Goal: Obtain resource: Download file/media

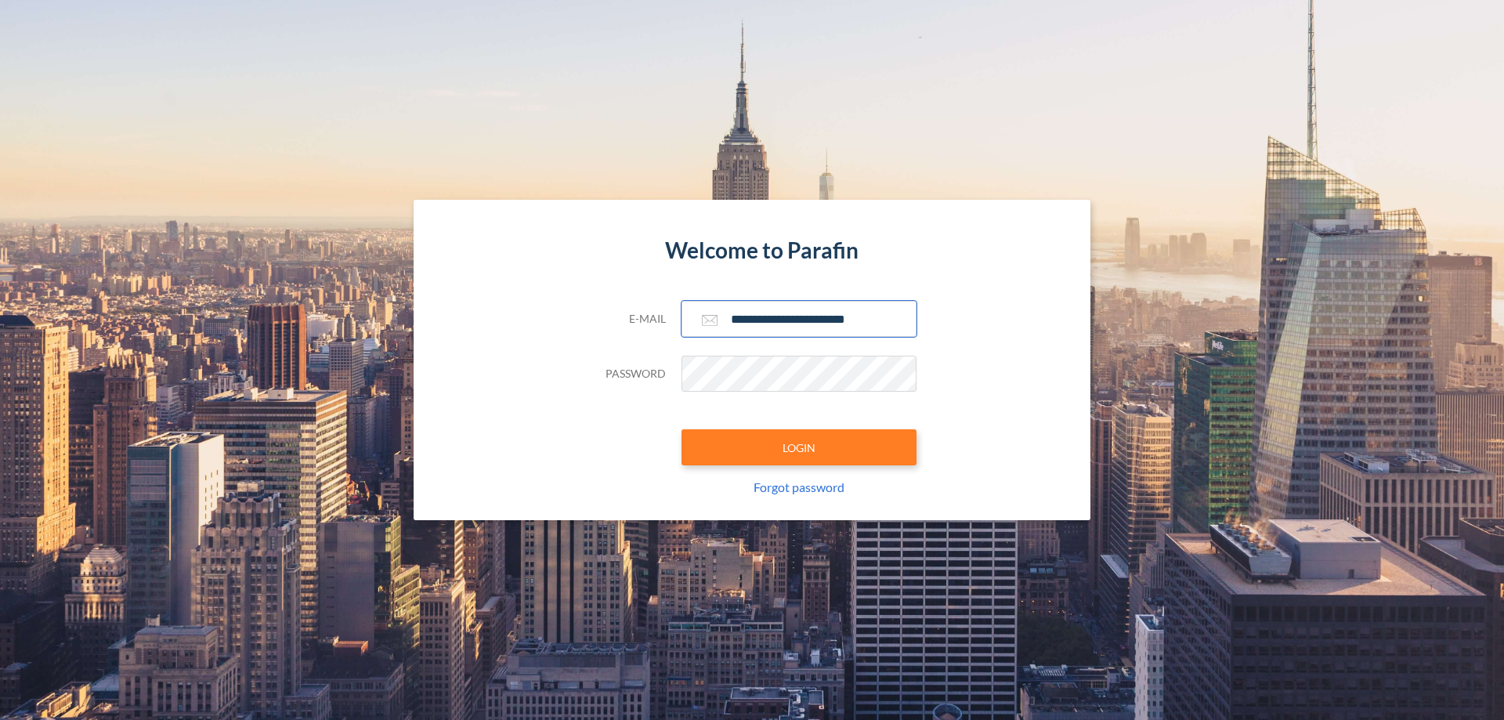
type input "**********"
click at [799, 447] on button "LOGIN" at bounding box center [799, 447] width 235 height 36
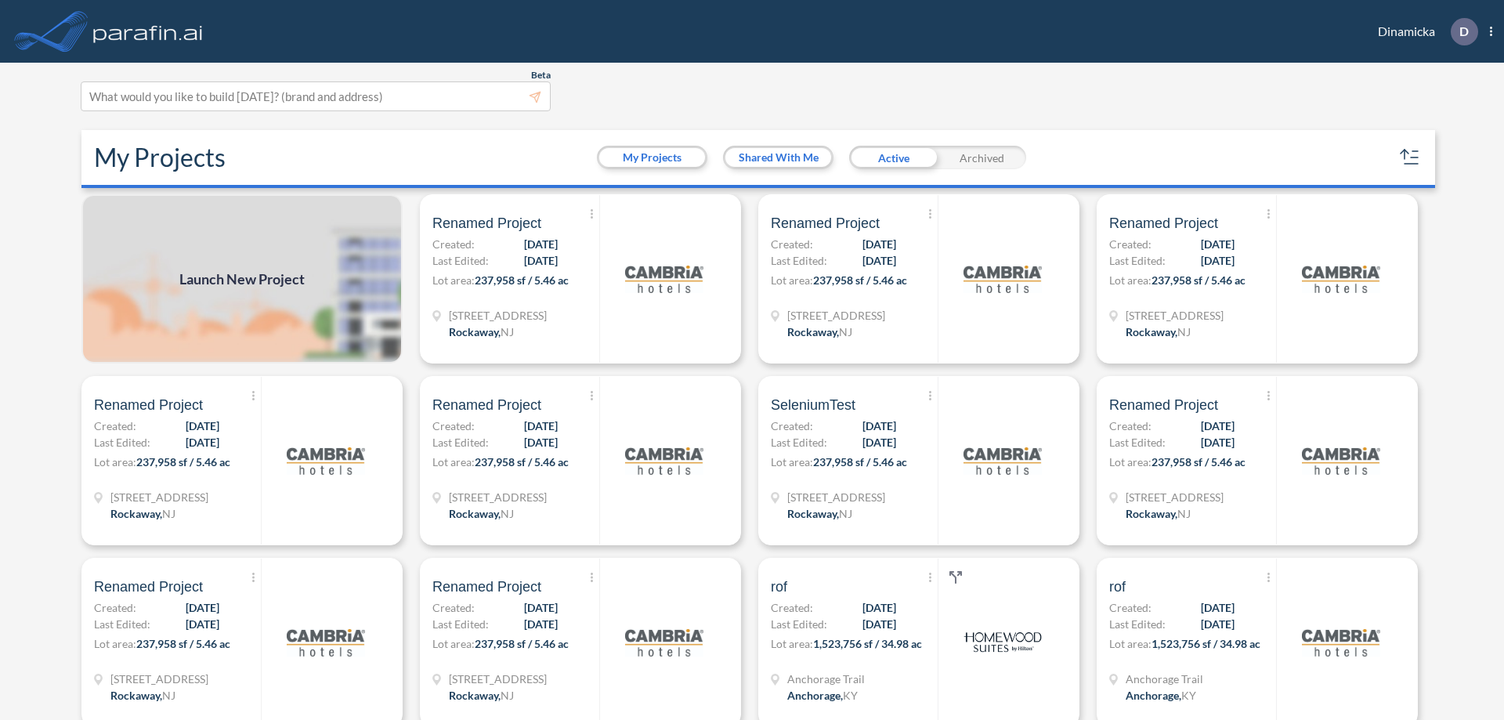
scroll to position [4, 0]
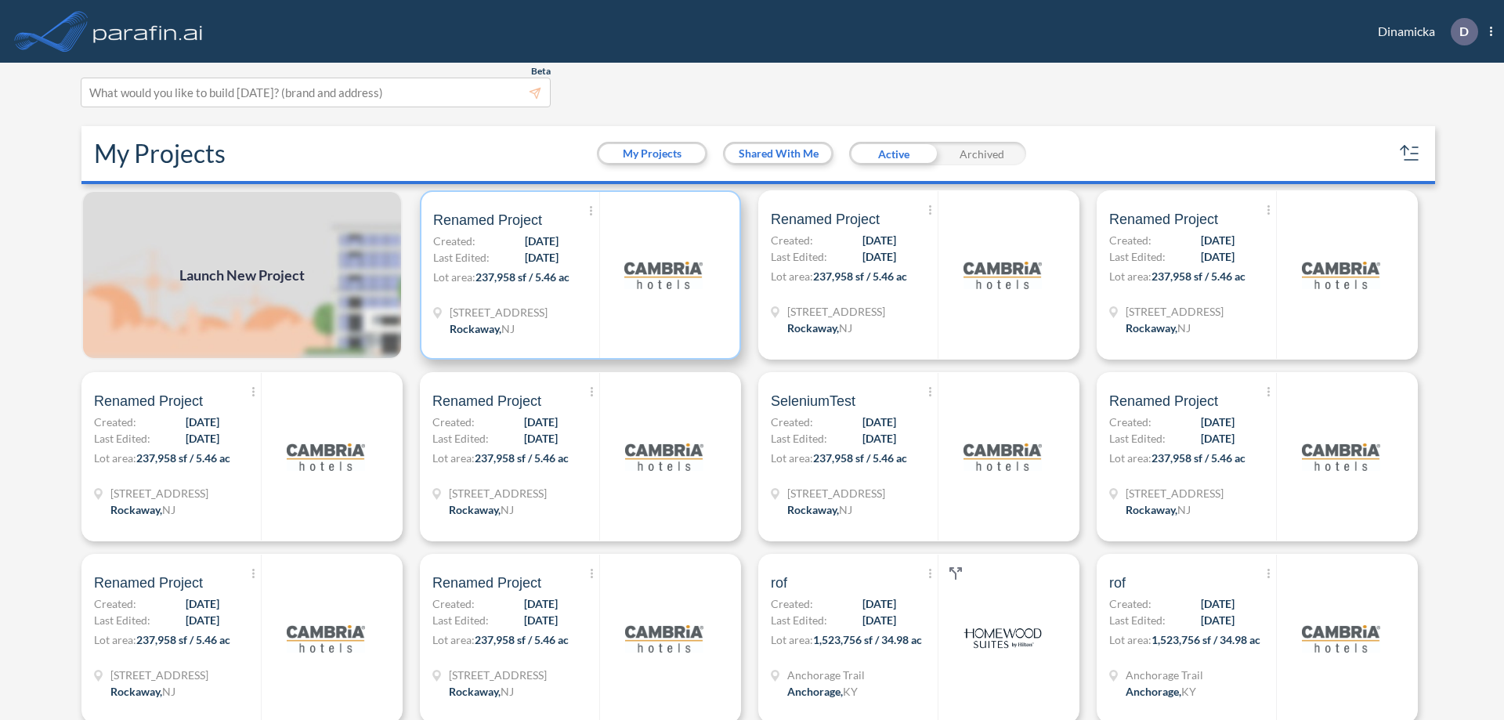
click at [577, 275] on p "Lot area: 237,958 sf / 5.46 ac" at bounding box center [516, 280] width 166 height 23
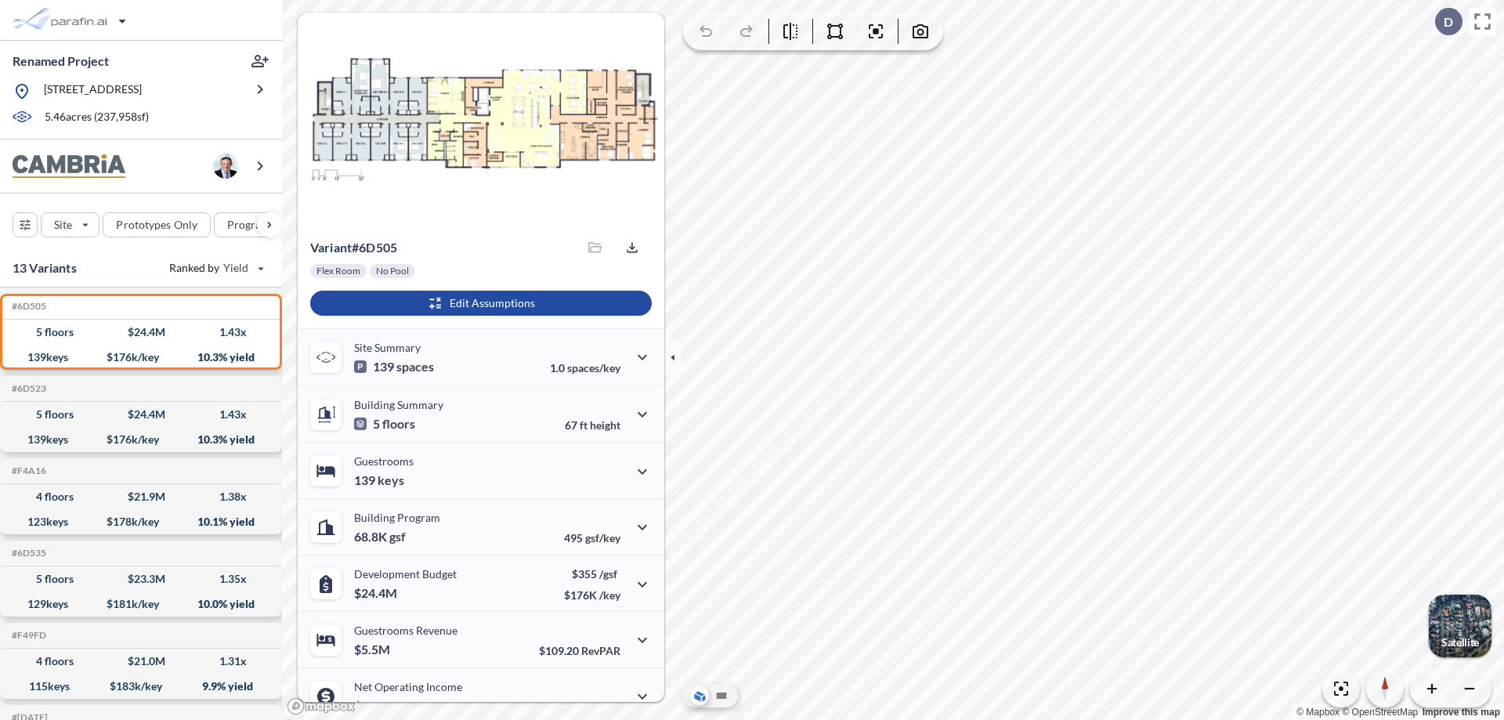
scroll to position [79, 0]
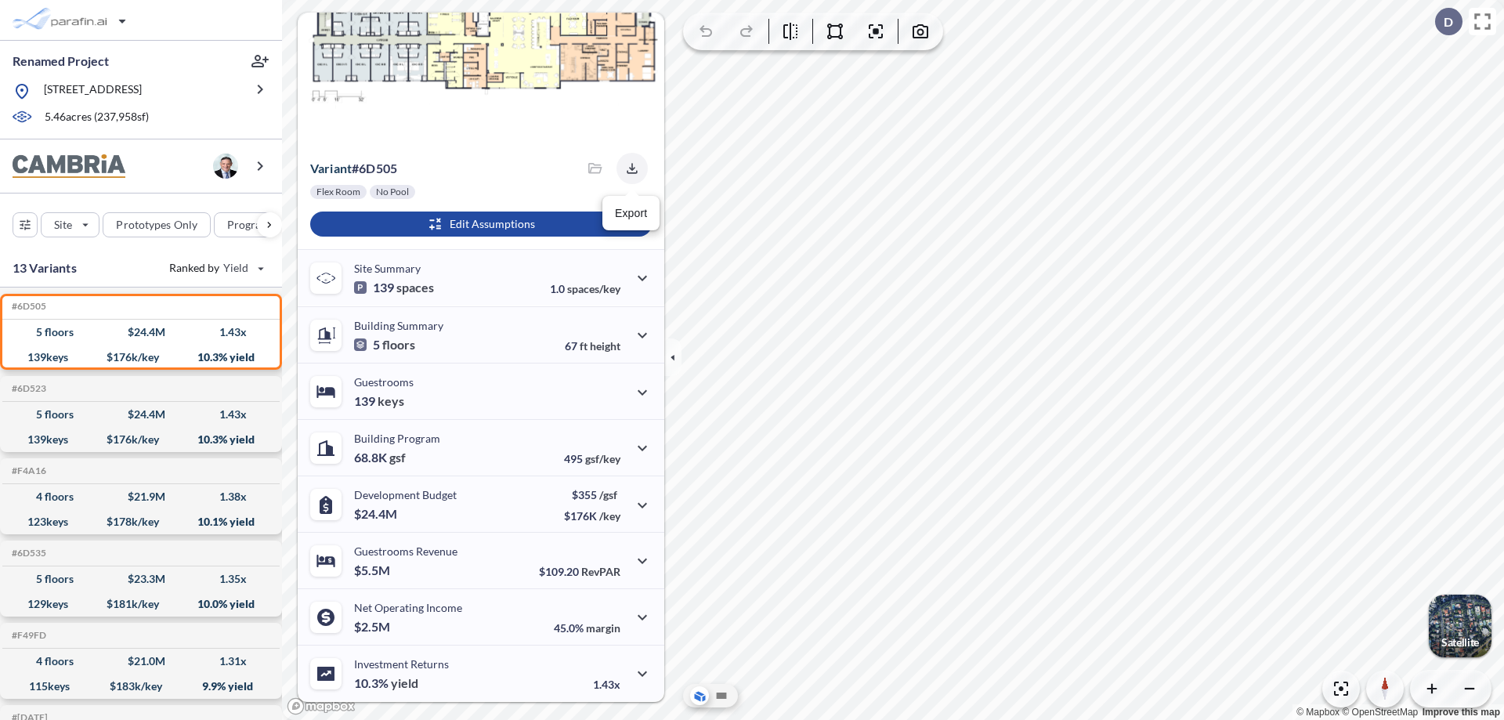
click at [627, 168] on icon "button" at bounding box center [632, 168] width 10 height 10
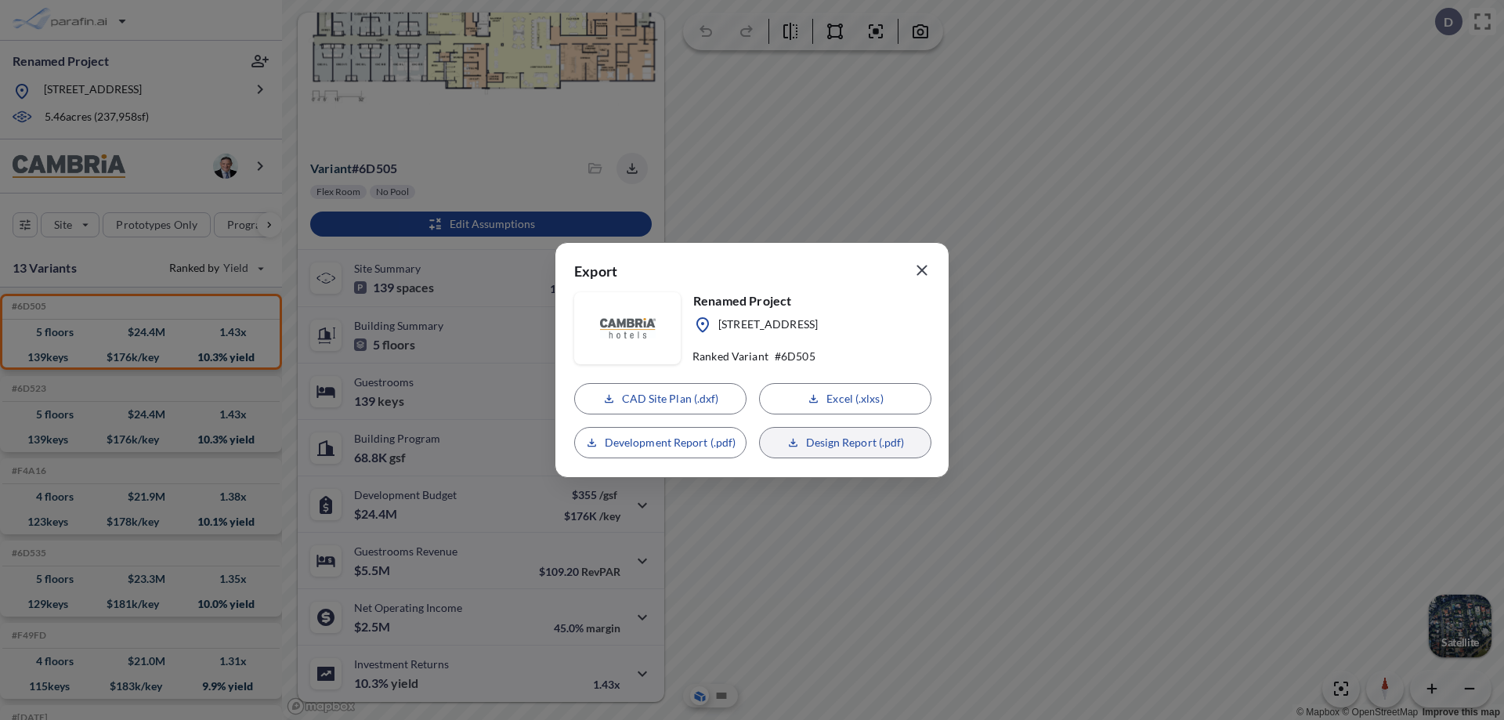
click at [845, 443] on p "Design Report (.pdf)" at bounding box center [855, 443] width 99 height 16
